Goal: Information Seeking & Learning: Find specific fact

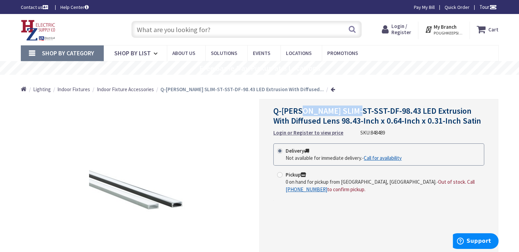
drag, startPoint x: 299, startPoint y: 111, endPoint x: 354, endPoint y: 113, distance: 55.0
copy span "SLIM-ST-SST-DF"
click at [223, 29] on input "text" at bounding box center [246, 29] width 230 height 17
paste input "SLIM-ST-SST-DF"
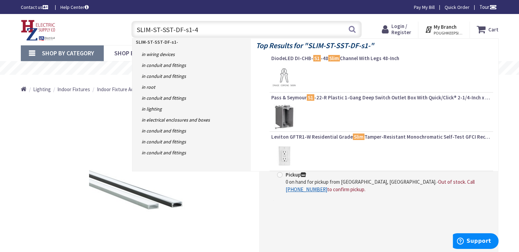
type input "SLIM-ST-SST-DF-s1-44"
